Goal: Information Seeking & Learning: Find specific page/section

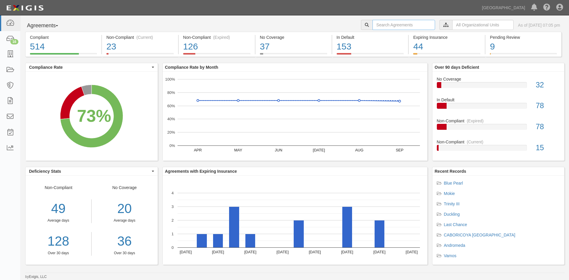
click at [376, 24] on input "text" at bounding box center [404, 25] width 63 height 10
type input "graham dracup"
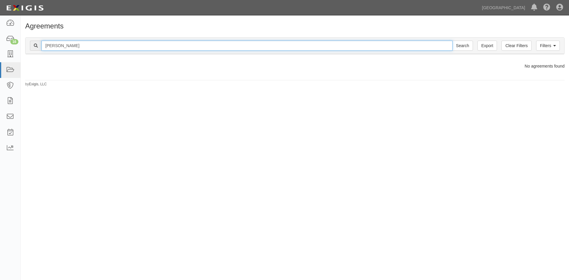
click at [231, 45] on input "graham dracup" at bounding box center [247, 46] width 411 height 10
type input "g"
type input "private ocean yacht"
click at [452, 41] on input "Search" at bounding box center [462, 46] width 21 height 10
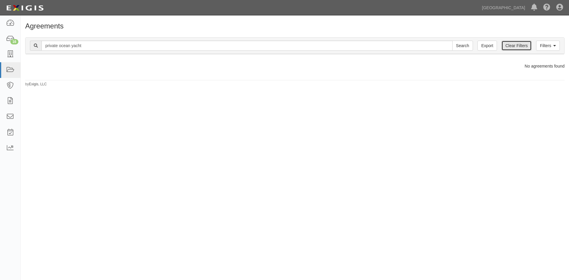
click at [502, 46] on link "Clear Filters" at bounding box center [517, 46] width 30 height 10
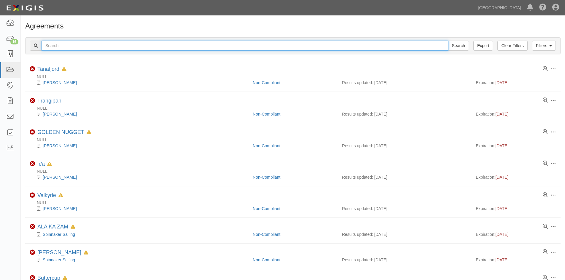
drag, startPoint x: 0, startPoint y: 0, endPoint x: 102, endPoint y: 47, distance: 112.7
click at [102, 47] on input "text" at bounding box center [245, 46] width 407 height 10
type input "kevin likens"
click at [448, 41] on input "Search" at bounding box center [458, 46] width 21 height 10
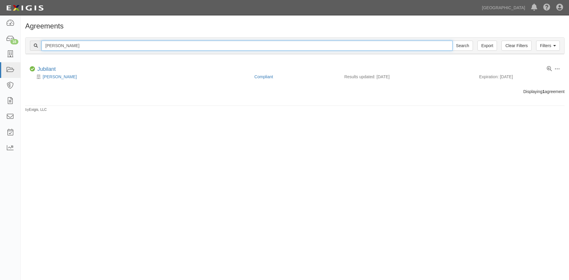
drag, startPoint x: 77, startPoint y: 50, endPoint x: 36, endPoint y: 54, distance: 41.7
click at [36, 54] on div "Filters Clear Filters Export kevin likens Search Filters" at bounding box center [294, 46] width 539 height 16
type input "ken whitaker"
click at [452, 41] on input "Search" at bounding box center [462, 46] width 21 height 10
drag, startPoint x: 73, startPoint y: 42, endPoint x: 43, endPoint y: 54, distance: 32.2
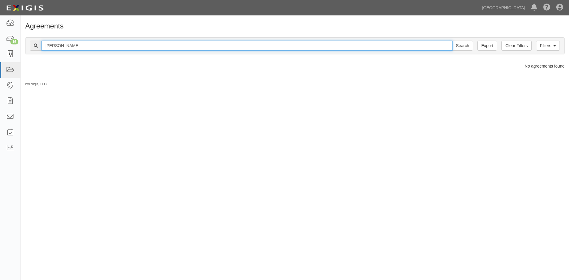
click at [41, 52] on div "Filters Clear Filters Export [PERSON_NAME] Search Filters" at bounding box center [294, 46] width 539 height 16
type input "[PERSON_NAME]"
click at [452, 41] on input "Search" at bounding box center [462, 46] width 21 height 10
drag, startPoint x: 114, startPoint y: 45, endPoint x: 29, endPoint y: 51, distance: 85.8
click at [29, 51] on div "Filters Clear Filters Export michael hutchison Search Filters" at bounding box center [294, 46] width 539 height 16
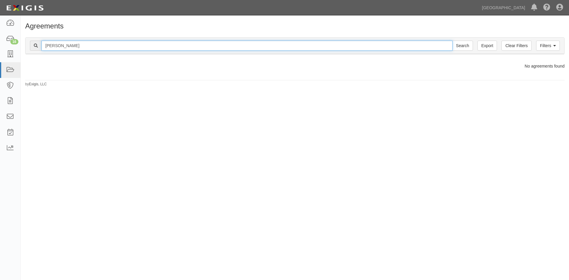
type input "keith krueger"
click at [452, 41] on input "Search" at bounding box center [462, 46] width 21 height 10
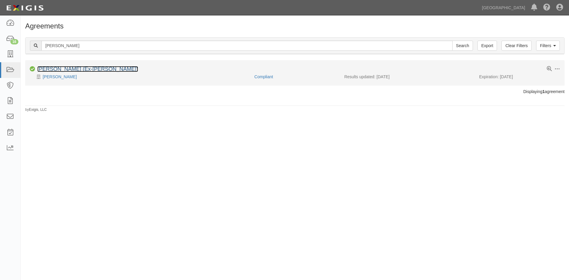
click at [56, 71] on link "[PERSON_NAME] (Ex-[PERSON_NAME])" at bounding box center [87, 69] width 101 height 6
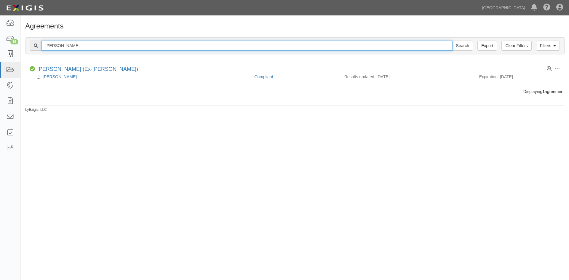
drag, startPoint x: 81, startPoint y: 46, endPoint x: 25, endPoint y: 47, distance: 56.0
click at [25, 47] on div "Filters Clear Filters Export keith krueger Search Filters Compliance Status Com…" at bounding box center [295, 46] width 548 height 27
type input "jack walker"
click at [452, 41] on input "Search" at bounding box center [462, 46] width 21 height 10
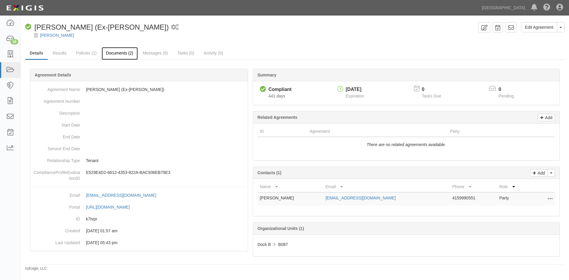
click at [130, 53] on link "Documents (2)" at bounding box center [120, 53] width 36 height 13
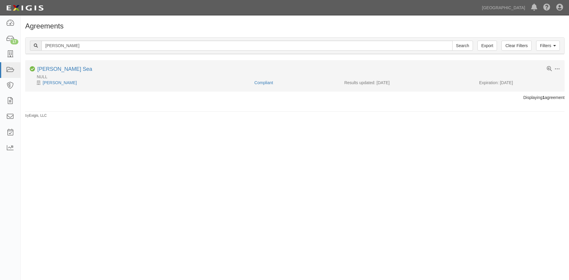
click at [49, 73] on div "Toggle Agreement Dropdown Edit Log activity Add task Send message Archive Compl…" at bounding box center [295, 69] width 540 height 7
click at [51, 70] on link "[PERSON_NAME] Sea" at bounding box center [64, 69] width 55 height 6
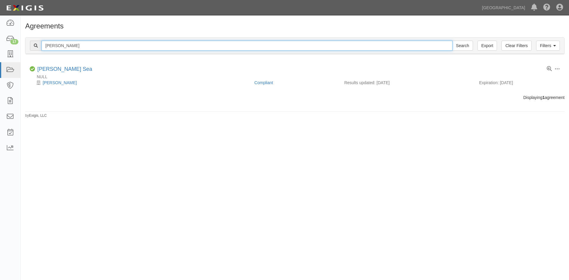
drag, startPoint x: 67, startPoint y: 45, endPoint x: 30, endPoint y: 50, distance: 37.9
click at [30, 50] on div "Filters Clear Filters Export jack walker Search Filters" at bounding box center [294, 46] width 539 height 16
type input "[PERSON_NAME]"
click at [452, 41] on input "Search" at bounding box center [462, 46] width 21 height 10
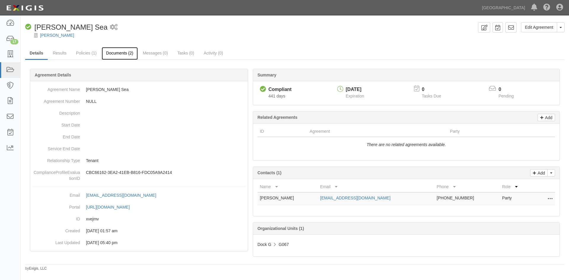
click at [122, 50] on link "Documents (2)" at bounding box center [120, 53] width 36 height 13
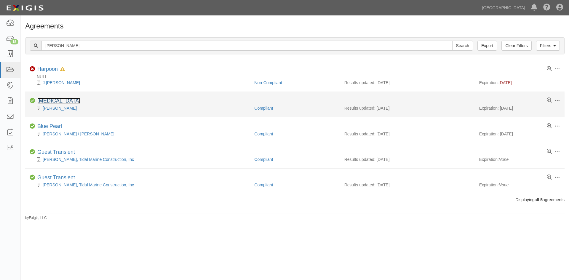
click at [51, 101] on link "[MEDICAL_DATA]" at bounding box center [58, 101] width 43 height 6
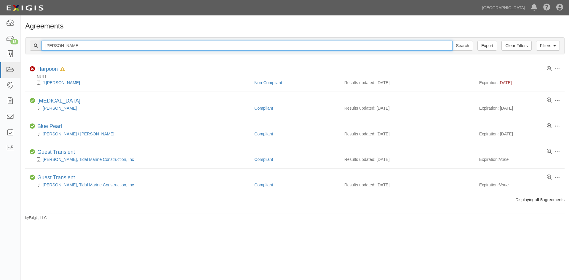
drag, startPoint x: 84, startPoint y: 44, endPoint x: 22, endPoint y: 50, distance: 62.8
click at [22, 50] on div "Filters Clear Filters Export [PERSON_NAME] Search Filters Compliance Status Com…" at bounding box center [295, 46] width 548 height 27
type input "spencer jacksaon"
click at [452, 41] on input "Search" at bounding box center [462, 46] width 21 height 10
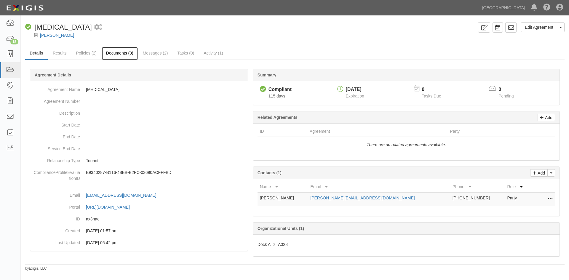
click at [120, 53] on link "Documents (3)" at bounding box center [120, 53] width 36 height 13
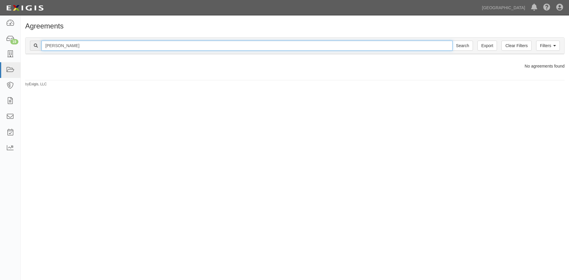
drag, startPoint x: 107, startPoint y: 47, endPoint x: 34, endPoint y: 42, distance: 73.3
click at [34, 42] on div "spencer jacksaon Search" at bounding box center [251, 46] width 443 height 10
type input "james robertson"
click at [452, 41] on input "Search" at bounding box center [462, 46] width 21 height 10
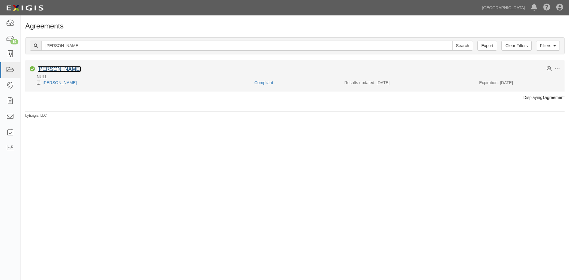
click at [52, 67] on link "BUDDY D III" at bounding box center [59, 69] width 44 height 6
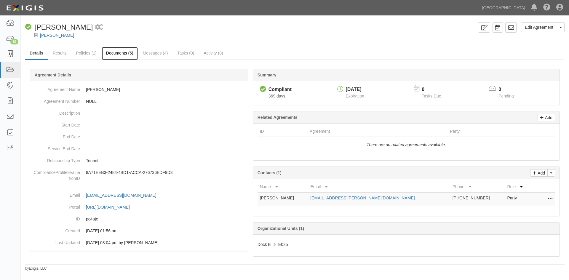
click at [125, 52] on link "Documents (6)" at bounding box center [120, 53] width 36 height 13
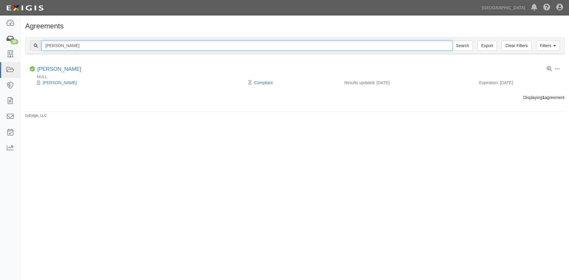
drag, startPoint x: 81, startPoint y: 46, endPoint x: -2, endPoint y: 31, distance: 83.7
click at [0, 31] on html "Toggle navigation Dashboard 20 Inbox Parties Agreements Coverages Documents Mes…" at bounding box center [284, 135] width 569 height 270
